Goal: Find specific page/section: Find specific page/section

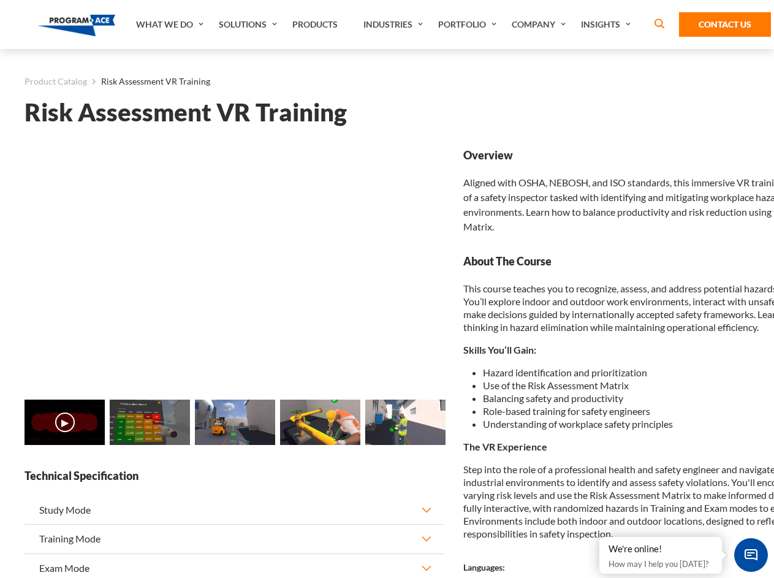
click at [249, 24] on link "Solutions" at bounding box center [249, 24] width 73 height 49
click at [0, 0] on div "AI & Computer Vision Solutions Computer Vision Quality Control AI tools for fas…" at bounding box center [0, 0] width 0 height 0
click at [0, 0] on div "AI & Computer Vision Solutions Virtual Training Solutions Virtual Tour Solution…" at bounding box center [0, 0] width 0 height 0
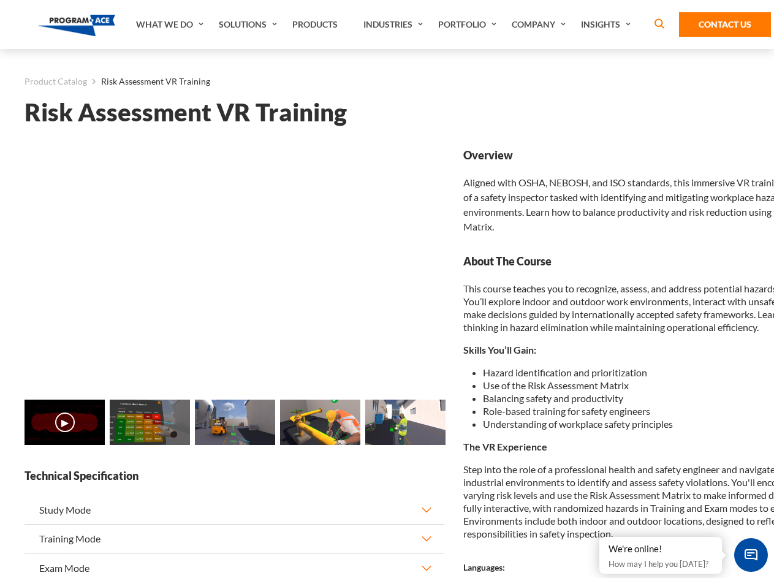
click at [0, 0] on div "AI & Computer Vision Solutions Virtual Training Solutions Virtual Tour Solution…" at bounding box center [0, 0] width 0 height 0
click at [0, 0] on div "AI & Computer Vision Solutions Computer Vision Quality Control AI tools for fas…" at bounding box center [0, 0] width 0 height 0
